Goal: Task Accomplishment & Management: Manage account settings

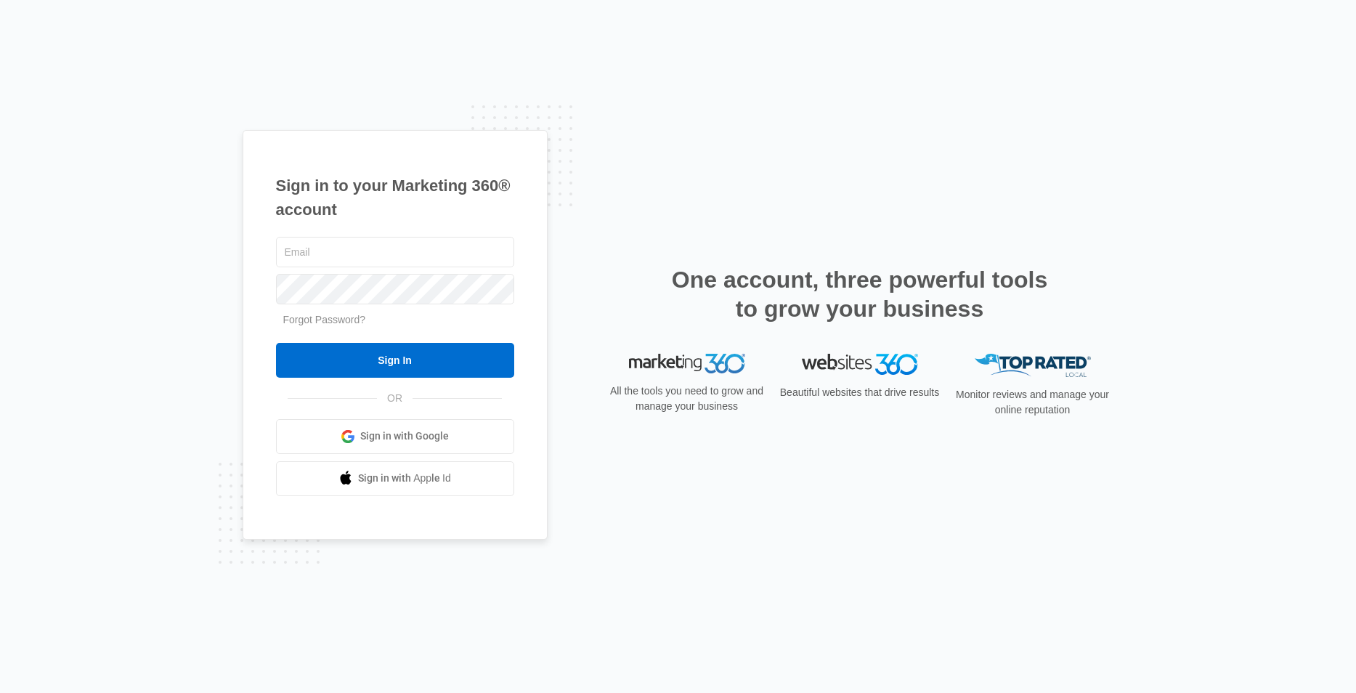
click at [416, 273] on div at bounding box center [395, 288] width 238 height 36
click at [387, 256] on input "text" at bounding box center [395, 252] width 238 height 31
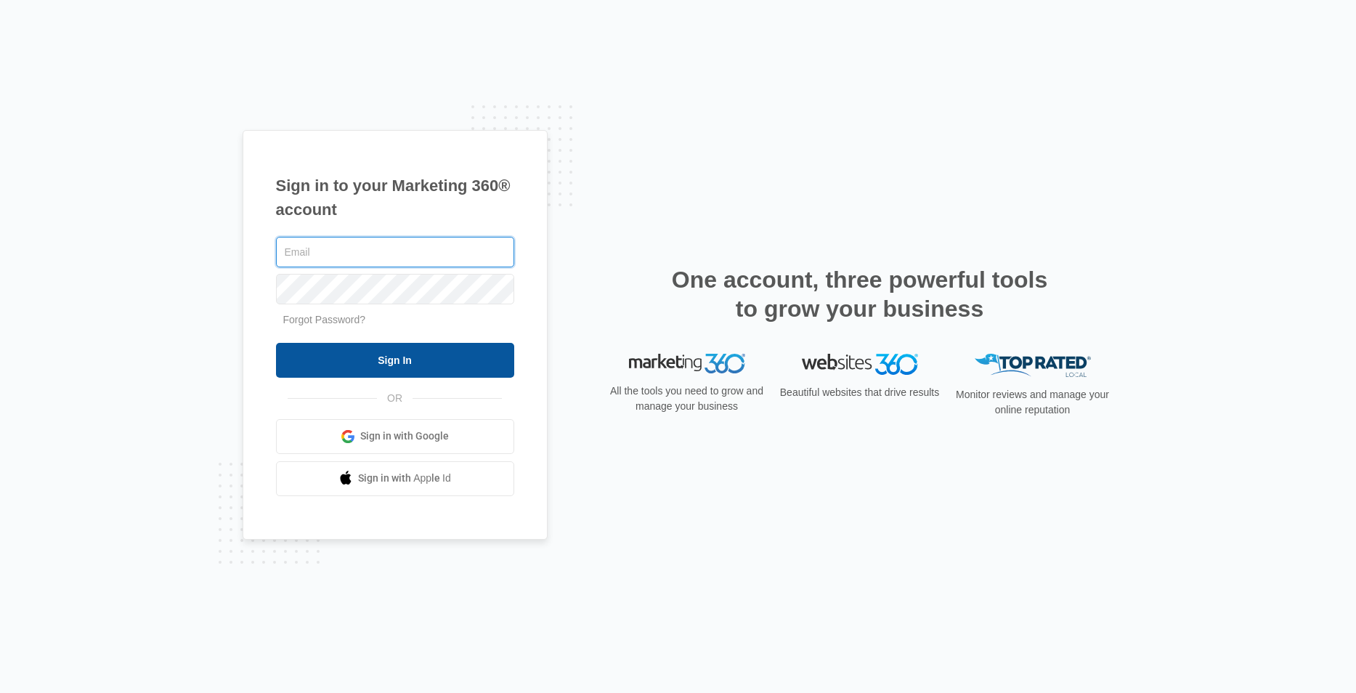
paste input "wpo_dashboard"
type input "wpo_dashboard"
click at [439, 365] on input "Sign In" at bounding box center [395, 360] width 238 height 35
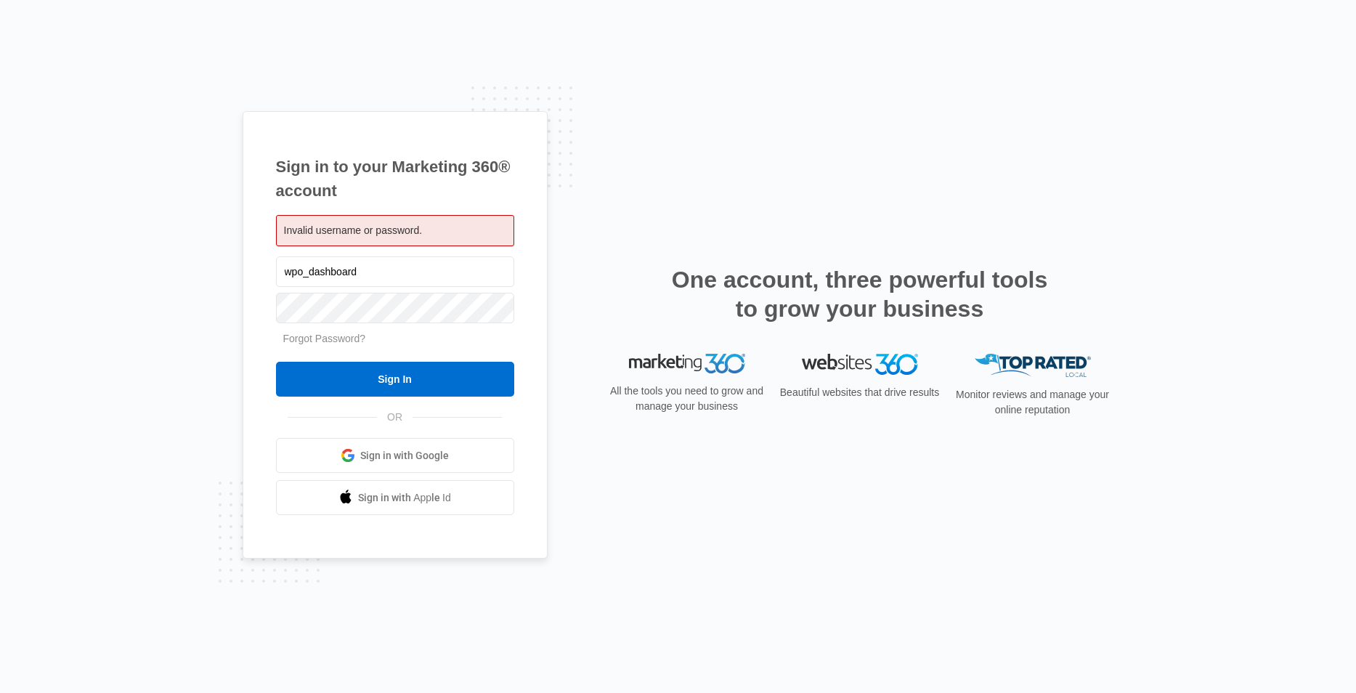
click at [444, 232] on div "Invalid username or password." at bounding box center [395, 230] width 238 height 31
drag, startPoint x: 385, startPoint y: 264, endPoint x: 243, endPoint y: 264, distance: 142.3
click at [276, 264] on input "wpo_dashboard" at bounding box center [395, 271] width 238 height 31
drag, startPoint x: 399, startPoint y: 273, endPoint x: 263, endPoint y: 269, distance: 136.6
click at [276, 272] on input "wpo_dashboard" at bounding box center [395, 271] width 238 height 31
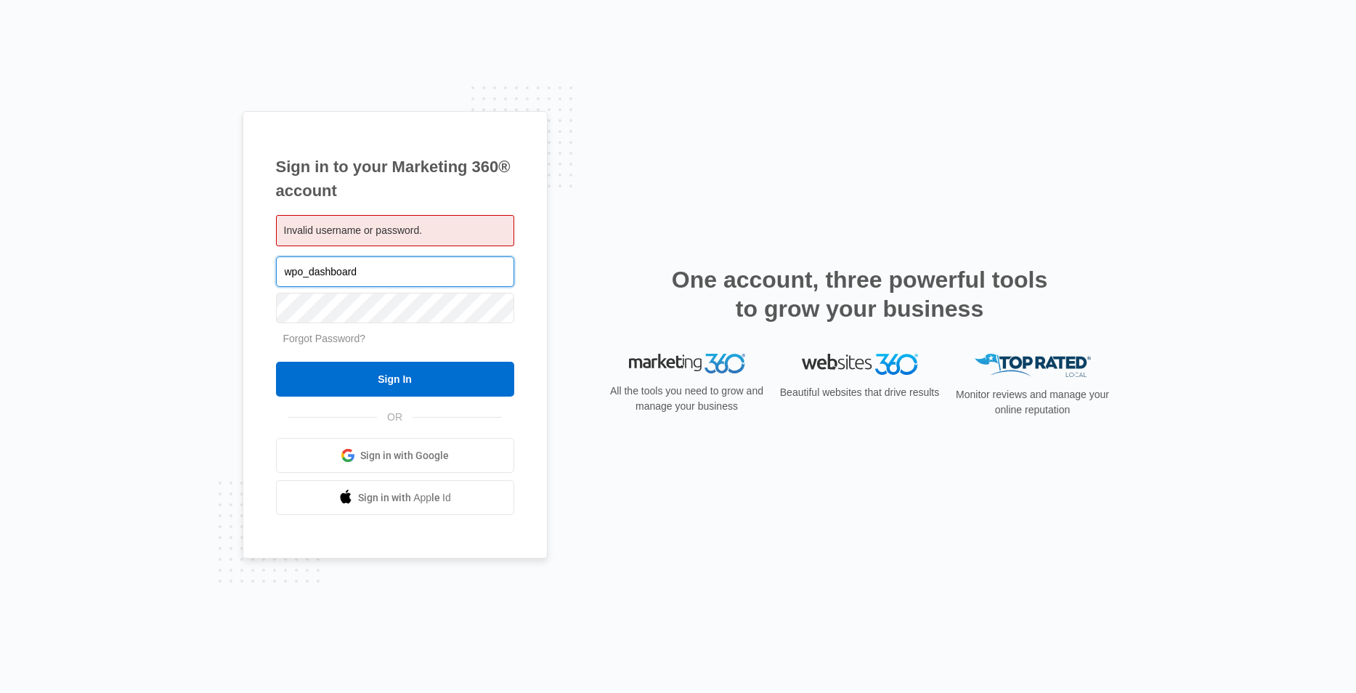
drag, startPoint x: 386, startPoint y: 265, endPoint x: 244, endPoint y: 263, distance: 141.6
click at [276, 263] on input "wpo_dashboard" at bounding box center [395, 271] width 238 height 31
drag, startPoint x: 399, startPoint y: 267, endPoint x: 219, endPoint y: 269, distance: 179.4
click at [276, 269] on input "wpo_dashboard" at bounding box center [395, 271] width 238 height 31
click at [307, 273] on input "wpo_dashboard" at bounding box center [395, 271] width 238 height 31
